Goal: Check status: Check status

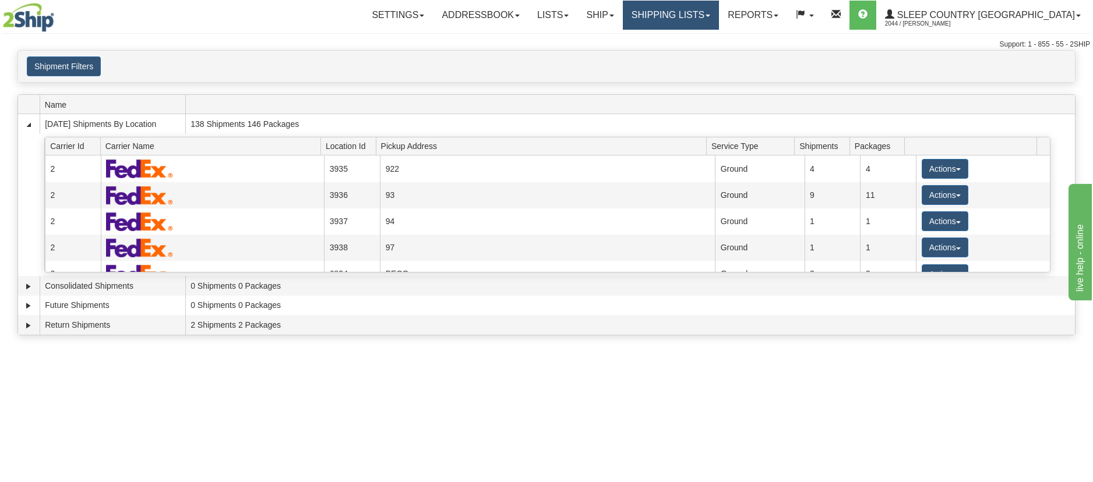
click at [719, 13] on link "Shipping lists" at bounding box center [671, 15] width 96 height 29
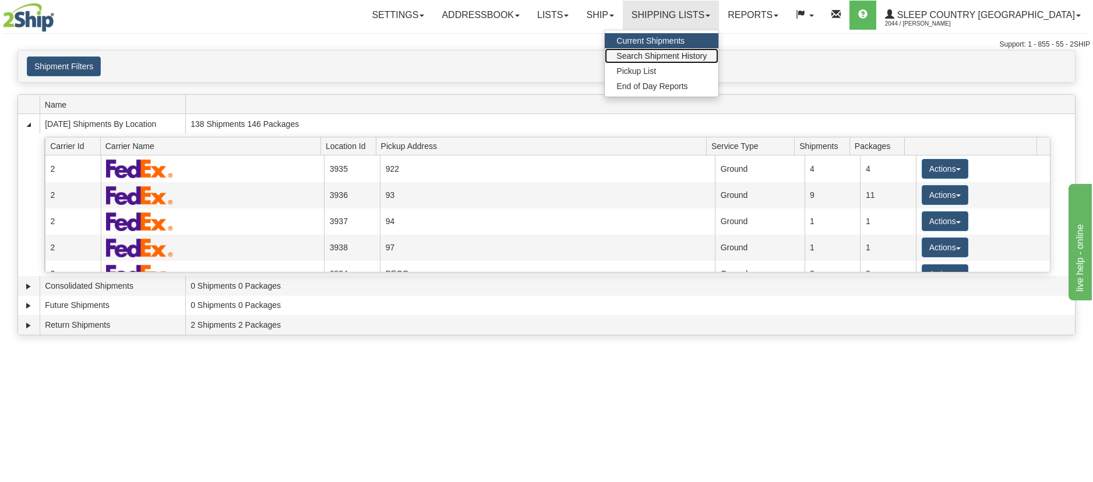
click at [707, 54] on span "Search Shipment History" at bounding box center [661, 55] width 90 height 9
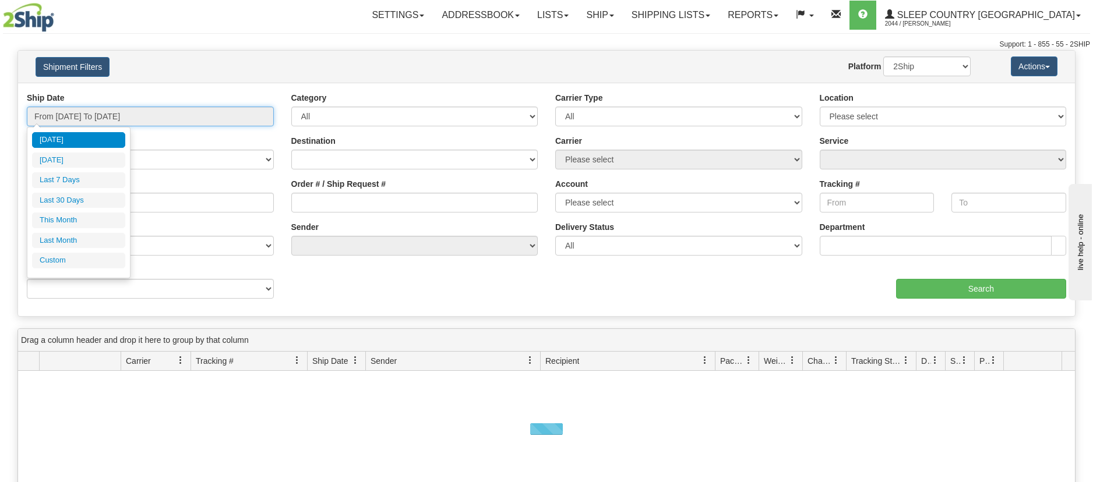
click at [252, 117] on input "From [DATE] To [DATE]" at bounding box center [150, 117] width 247 height 20
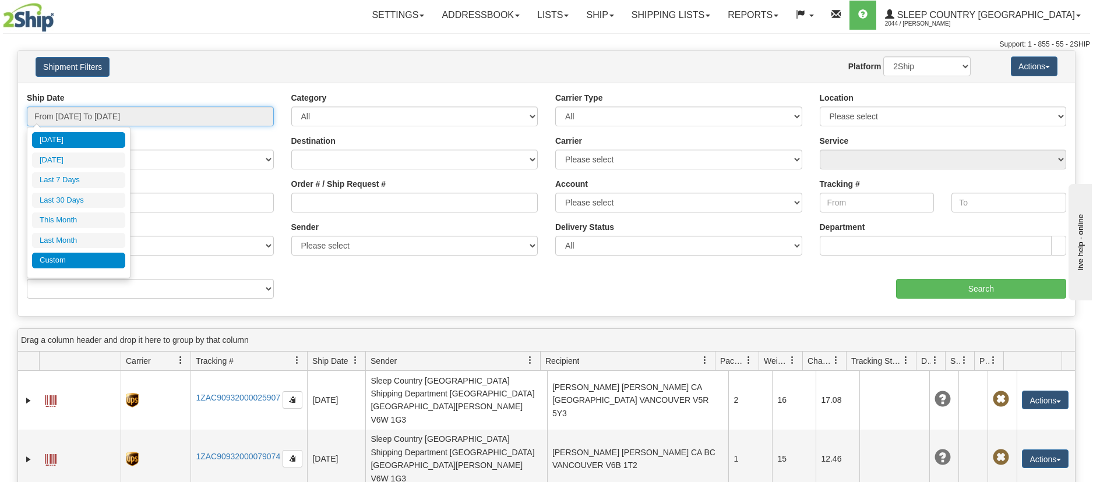
type input "[DATE]"
click at [81, 258] on li "Custom" at bounding box center [78, 261] width 93 height 16
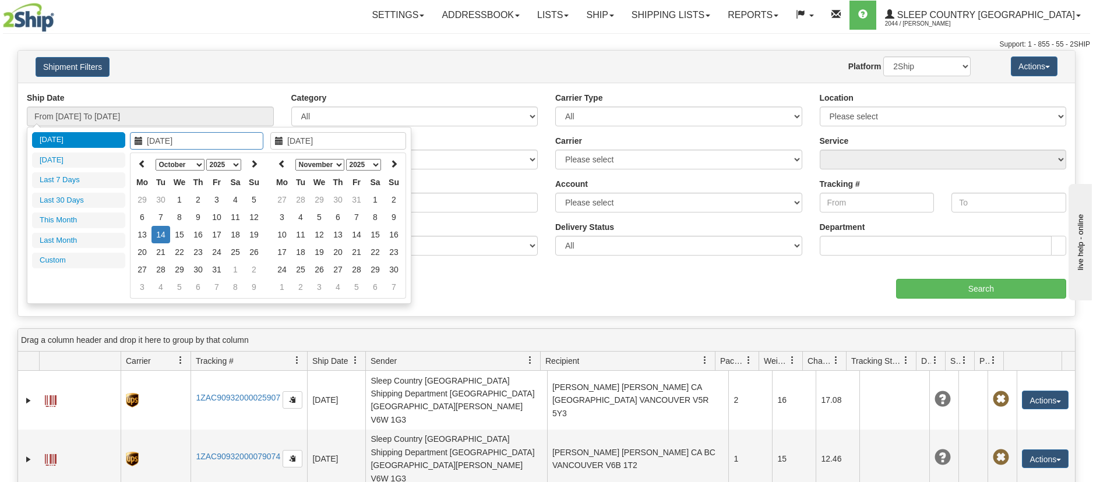
type input "[DATE]"
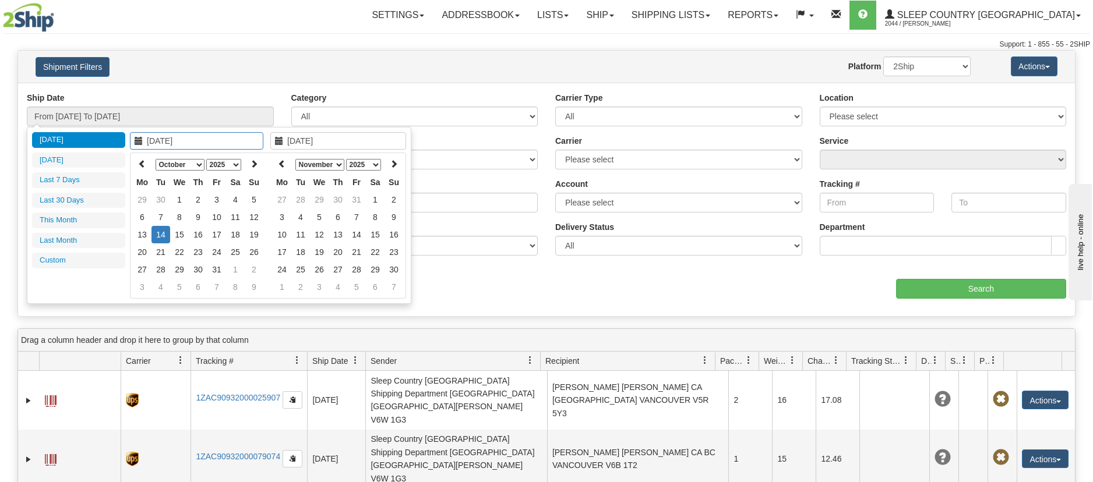
type input "[DATE]"
click at [143, 163] on icon at bounding box center [142, 164] width 8 height 8
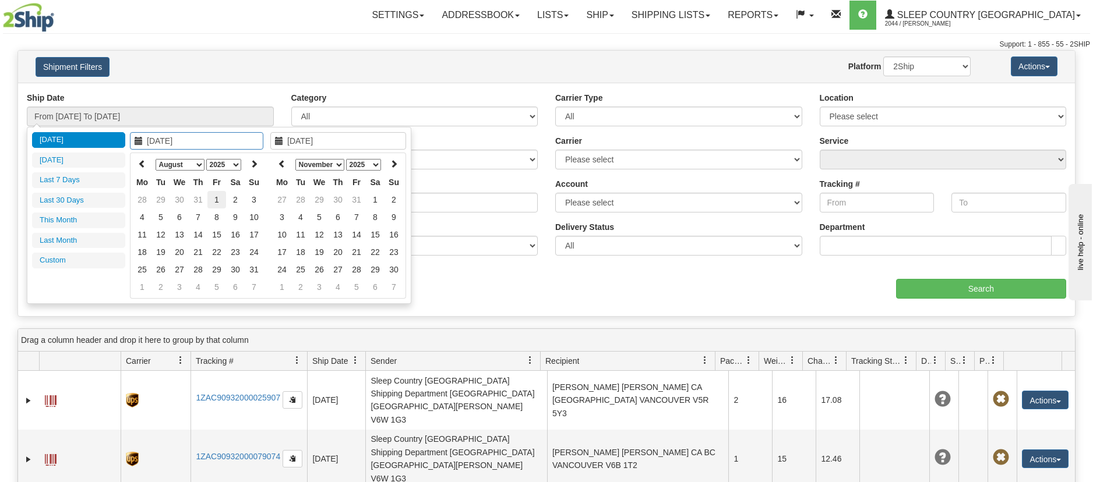
type input "[DATE]"
click at [218, 200] on td "1" at bounding box center [216, 199] width 19 height 17
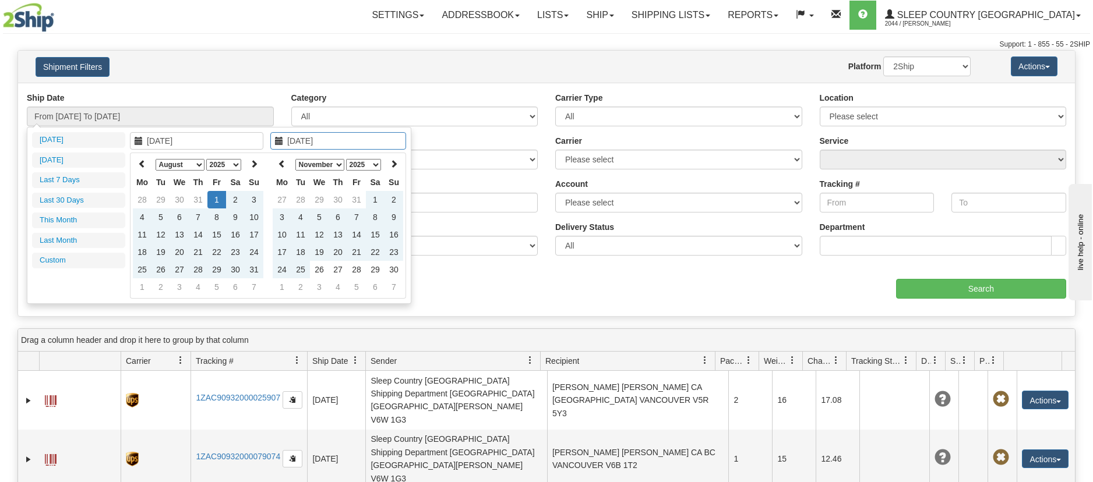
type input "[DATE]"
click at [435, 263] on div "Sender Please select Sleep Country [GEOGRAPHIC_DATA], [PERSON_NAME] , ([GEOGRAP…" at bounding box center [415, 242] width 265 height 43
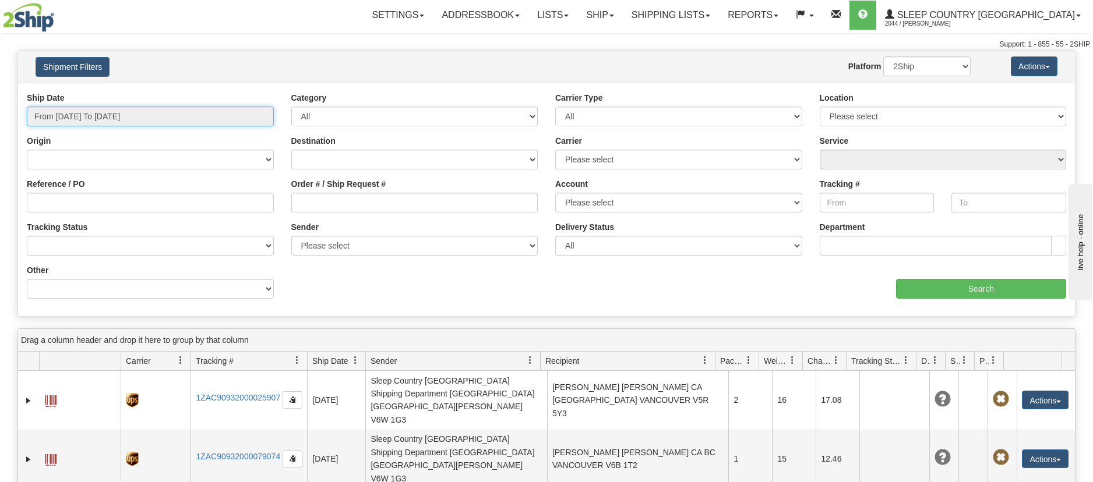
type input "[DATE]"
click at [73, 114] on input "From [DATE] To [DATE]" at bounding box center [150, 117] width 247 height 20
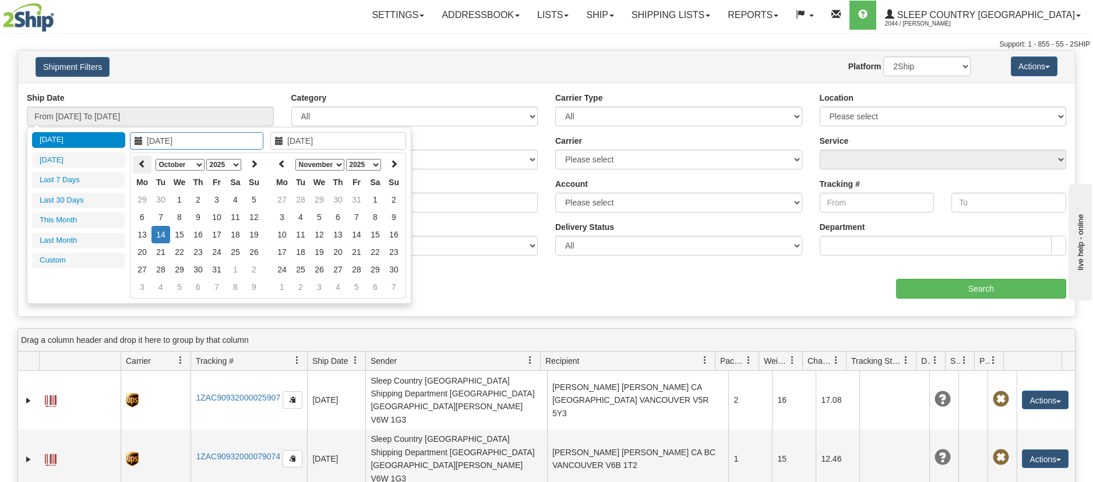
click at [145, 160] on icon at bounding box center [142, 164] width 8 height 8
type input "[DATE]"
click at [217, 199] on td "1" at bounding box center [216, 199] width 19 height 17
type input "[DATE]"
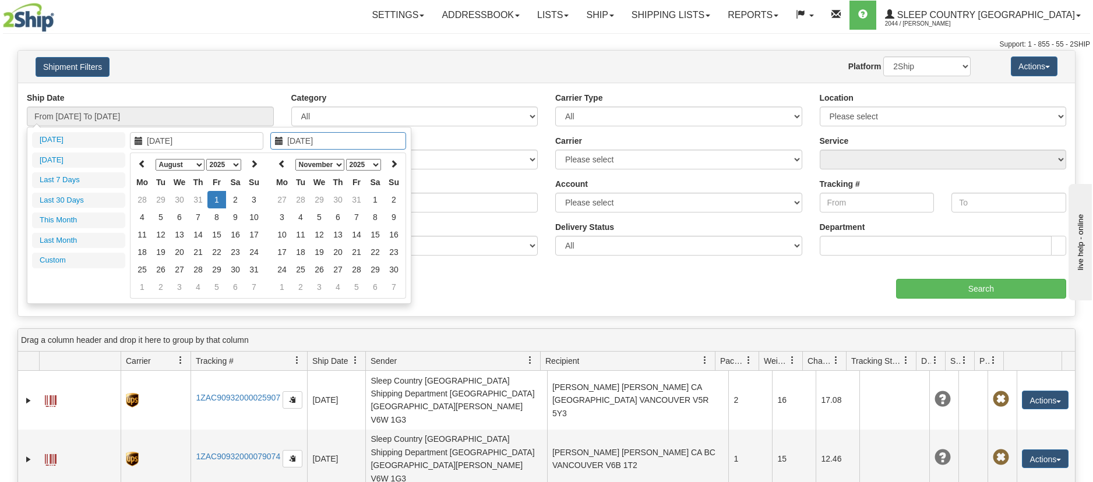
click at [217, 199] on td "1" at bounding box center [216, 199] width 19 height 17
type input "From [DATE] To [DATE]"
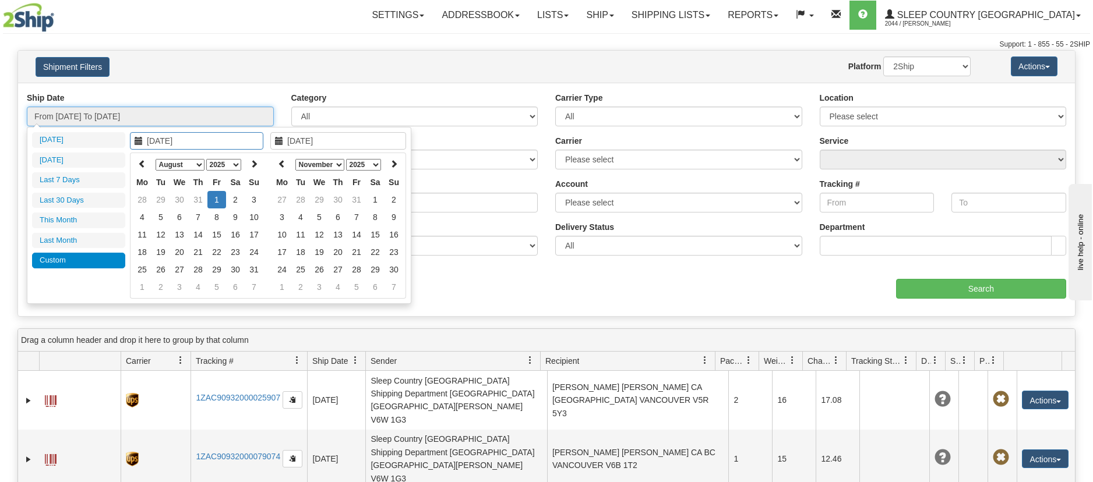
click at [163, 115] on input "From [DATE] To [DATE]" at bounding box center [150, 117] width 247 height 20
click at [280, 161] on icon at bounding box center [282, 164] width 8 height 8
type input "[DATE]"
click at [307, 232] on td "14" at bounding box center [300, 234] width 19 height 17
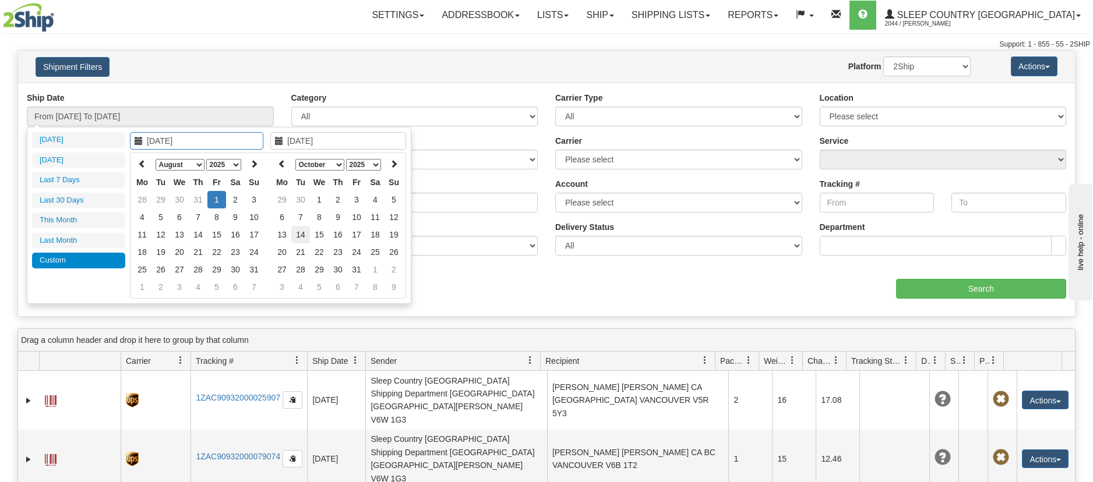
type input "[DATE]"
click at [307, 231] on td "14" at bounding box center [300, 234] width 19 height 17
type input "From [DATE] To [DATE]"
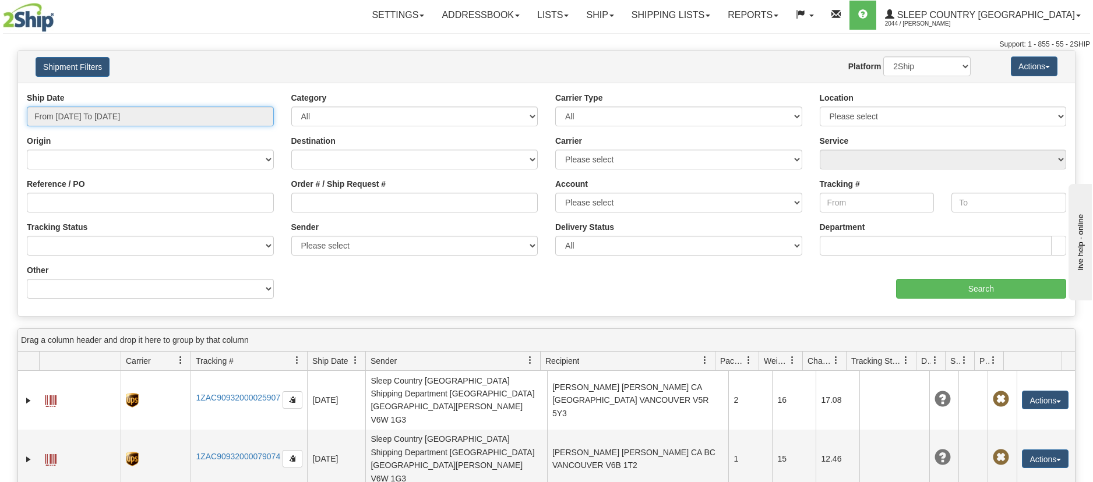
click at [69, 111] on input "From [DATE] To [DATE]" at bounding box center [150, 117] width 247 height 20
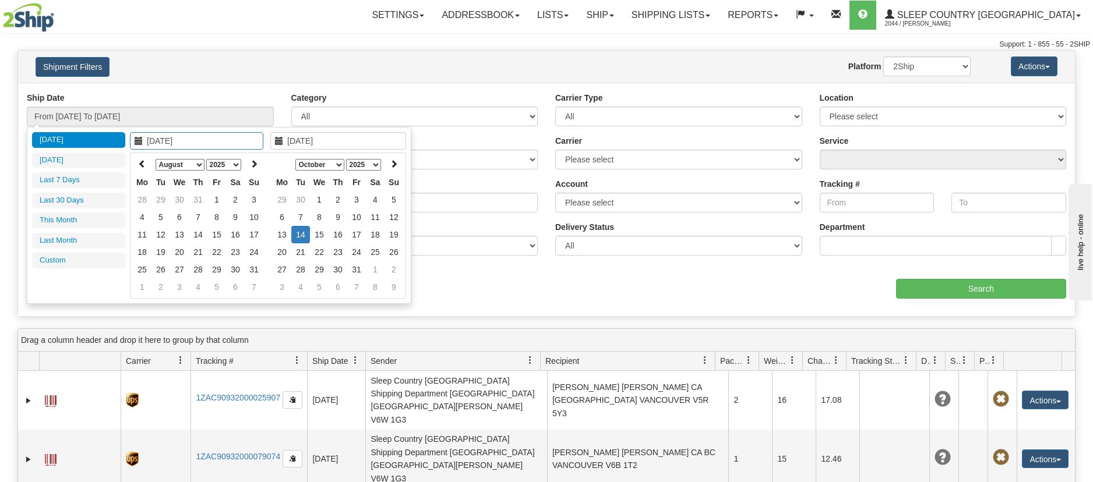
click at [138, 140] on icon at bounding box center [139, 141] width 8 height 8
type input "[DATE]"
click at [216, 199] on td "1" at bounding box center [216, 199] width 19 height 17
type input "[DATE]"
click at [213, 200] on td "1" at bounding box center [216, 199] width 19 height 17
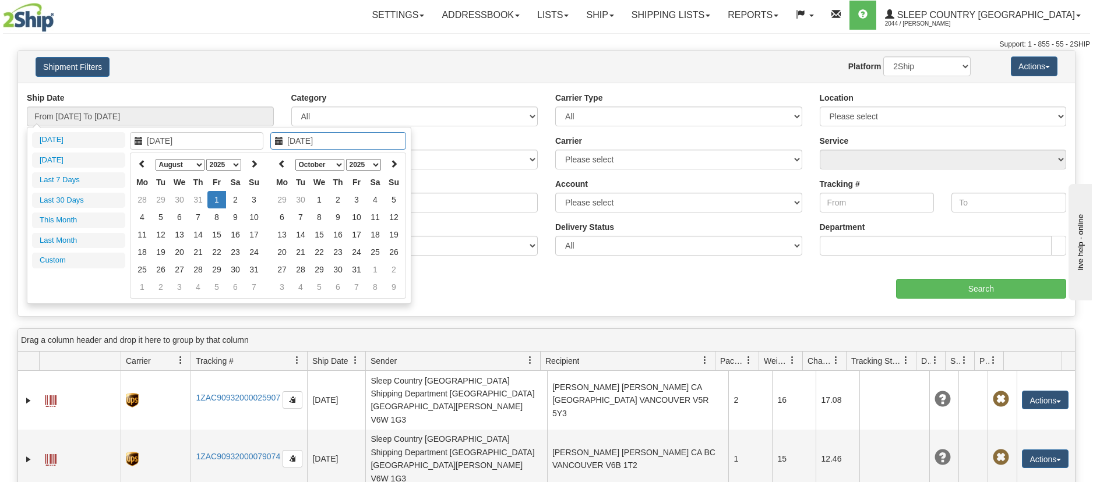
type input "From [DATE] To [DATE]"
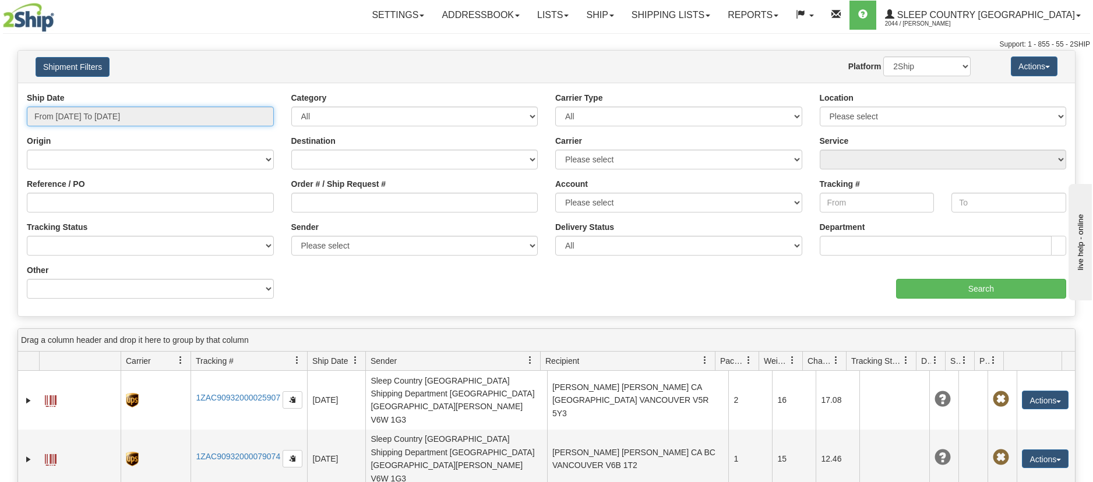
click at [153, 118] on input "From [DATE] To [DATE]" at bounding box center [150, 117] width 247 height 20
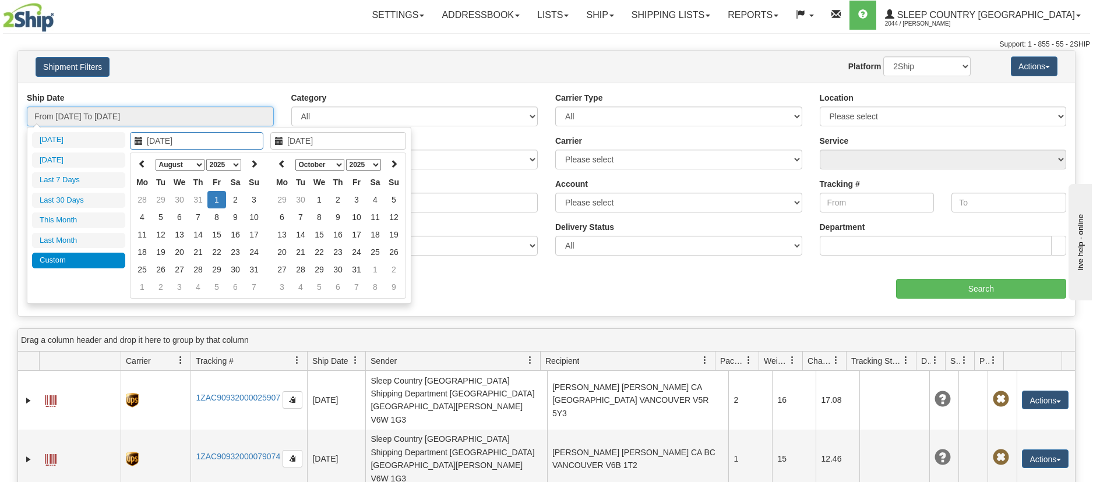
click at [154, 114] on input "From [DATE] To [DATE]" at bounding box center [150, 117] width 247 height 20
click at [159, 111] on input "From [DATE] To [DATE]" at bounding box center [150, 117] width 247 height 20
